Goal: Find specific page/section: Find specific page/section

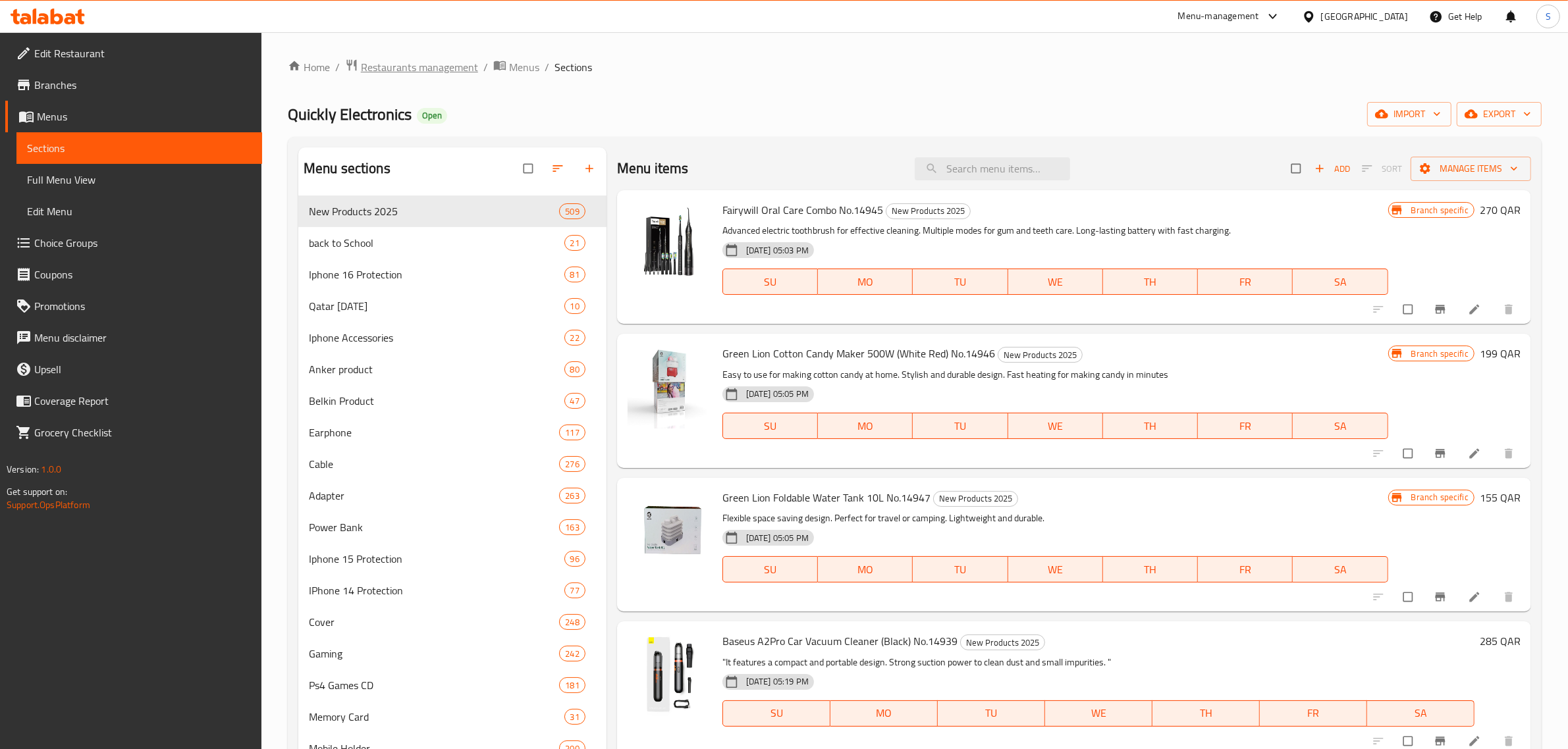
click at [413, 66] on span "Restaurants management" at bounding box center [419, 67] width 117 height 16
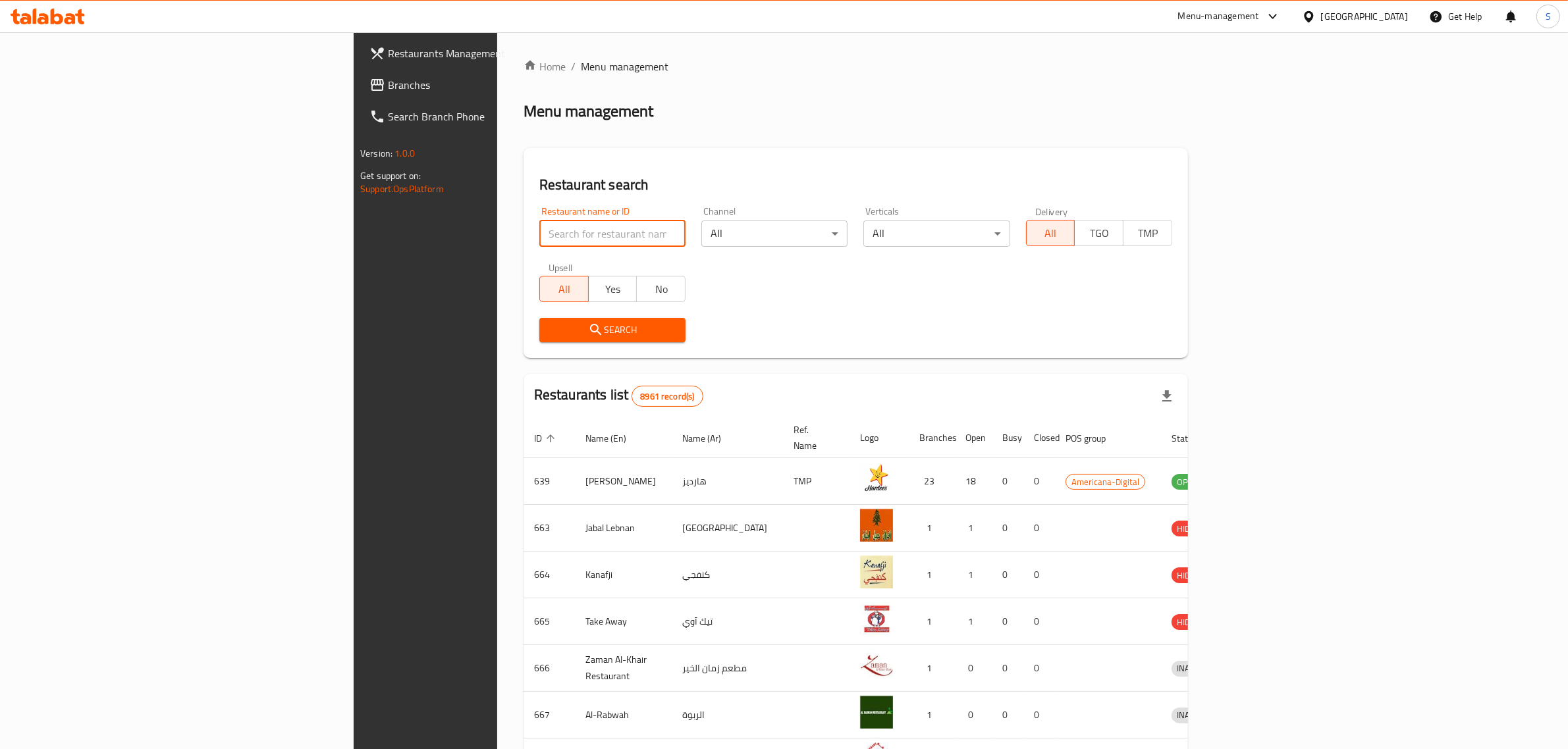
click at [539, 229] on input "search" at bounding box center [612, 233] width 146 height 27
type input "pet pala"
click button "Search" at bounding box center [612, 330] width 146 height 24
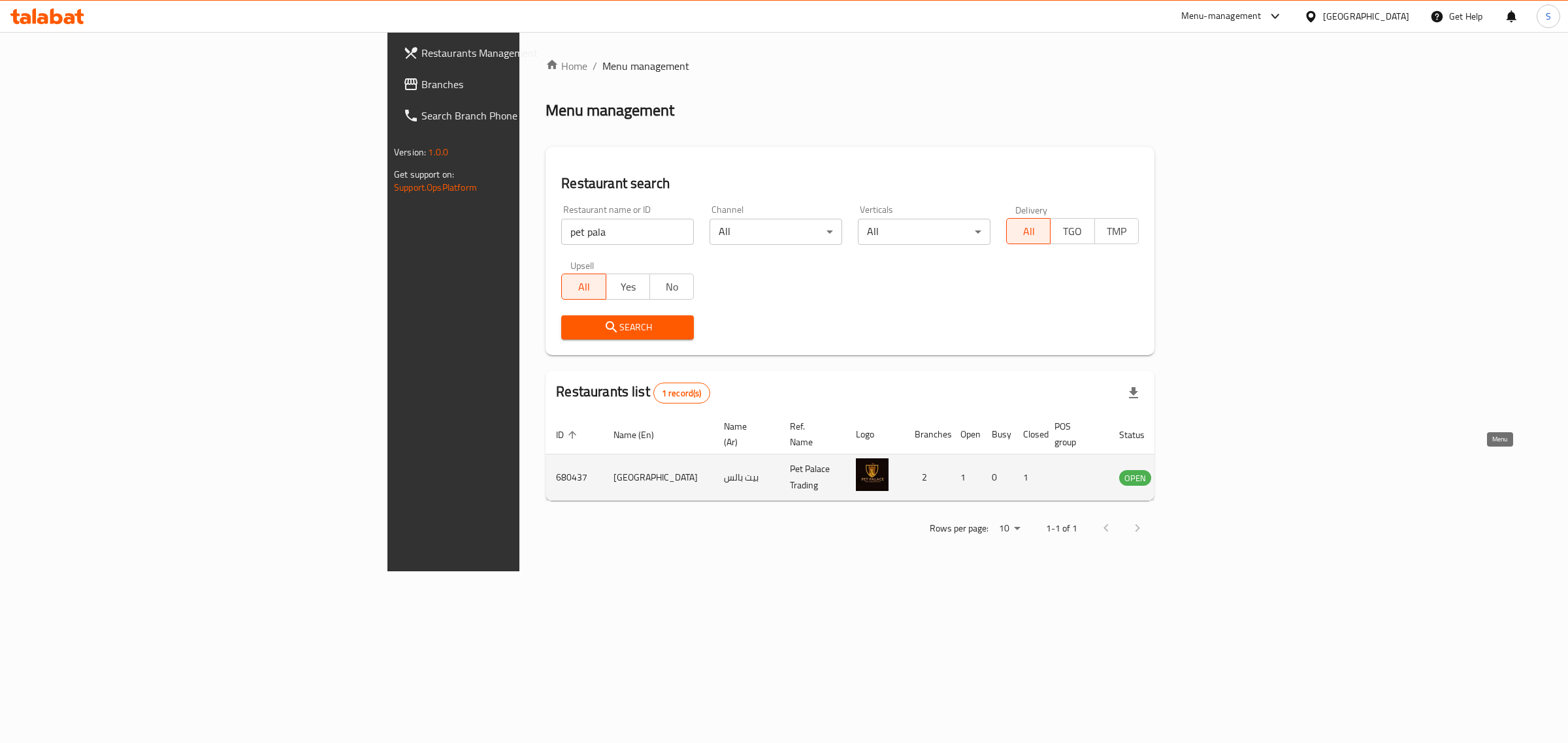
click at [1212, 470] on link "enhanced table" at bounding box center [1200, 477] width 24 height 16
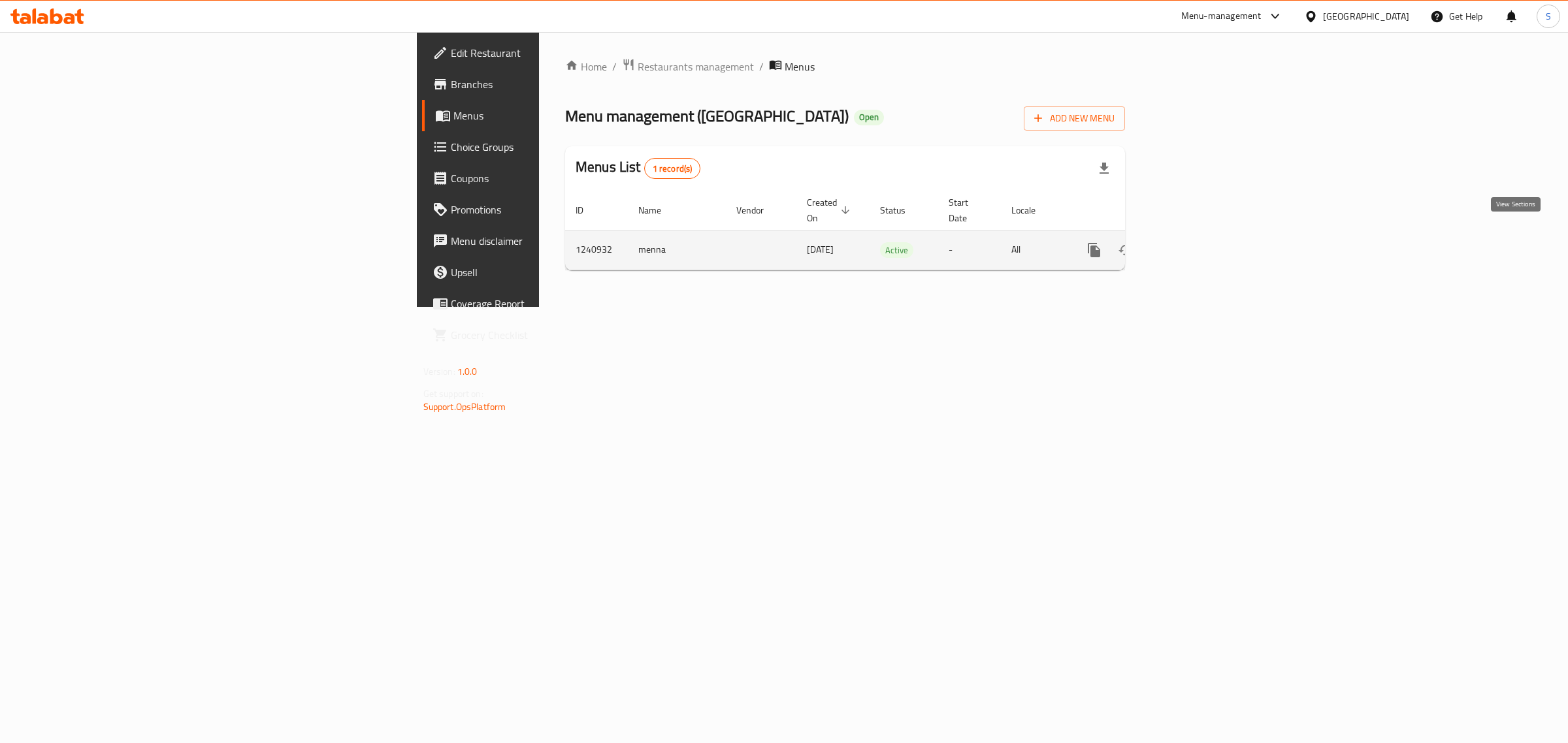
click at [1196, 242] on icon "enhanced table" at bounding box center [1188, 250] width 16 height 16
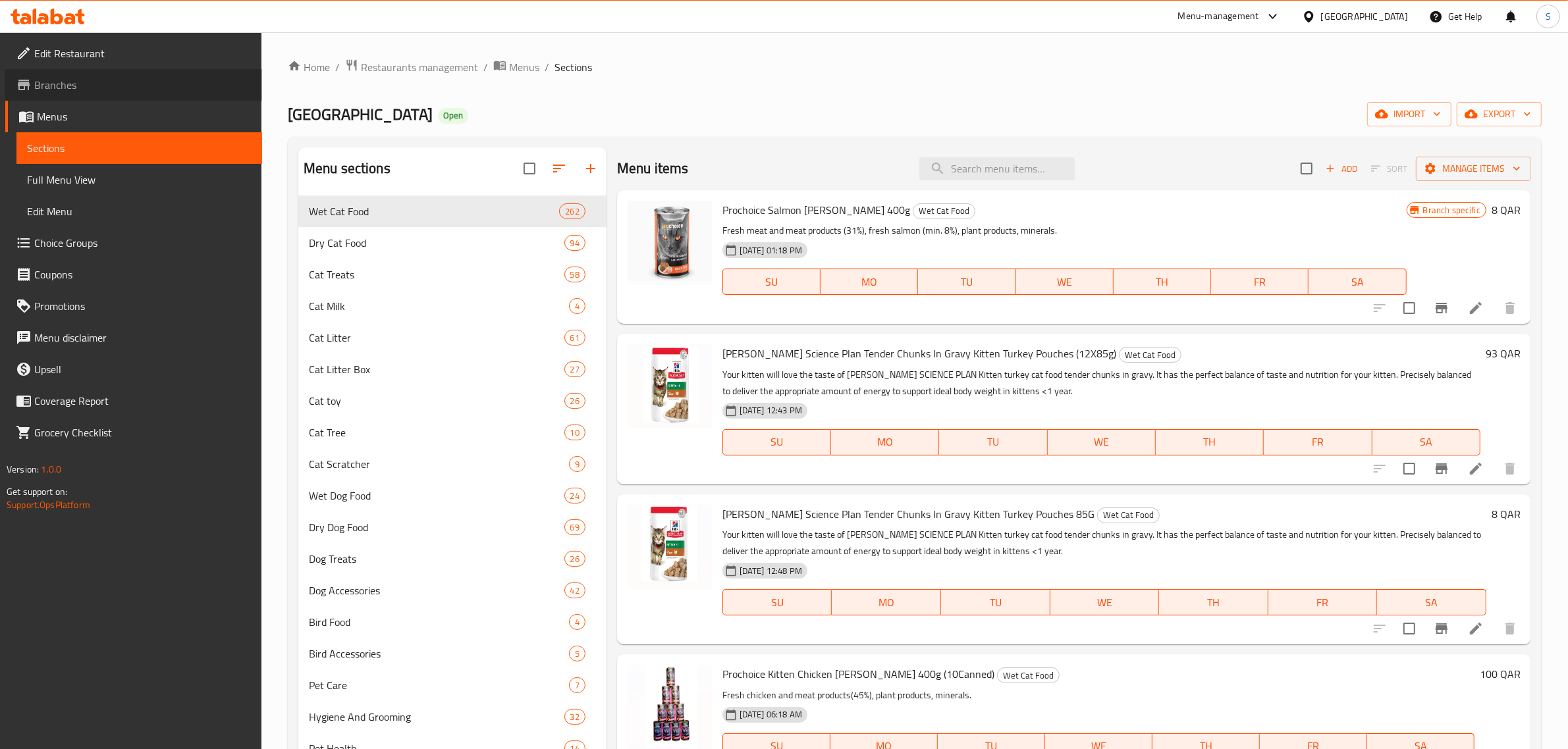
click at [67, 80] on span "Branches" at bounding box center [143, 85] width 217 height 16
